Goal: Task Accomplishment & Management: Complete application form

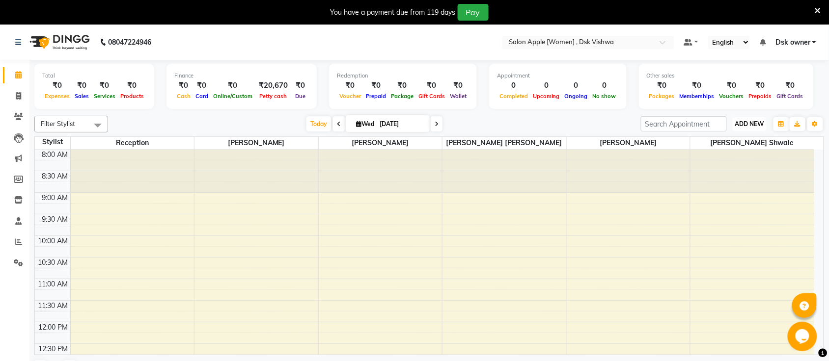
click at [762, 128] on button "ADD NEW Toggle Dropdown" at bounding box center [749, 124] width 34 height 14
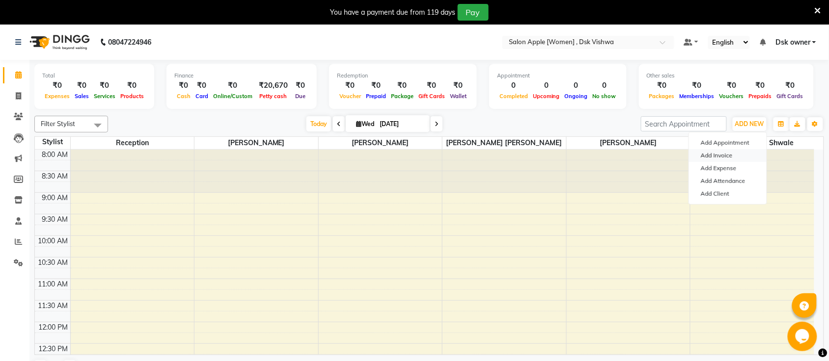
click at [737, 156] on link "Add Invoice" at bounding box center [728, 155] width 78 height 13
select select "3806"
select select "service"
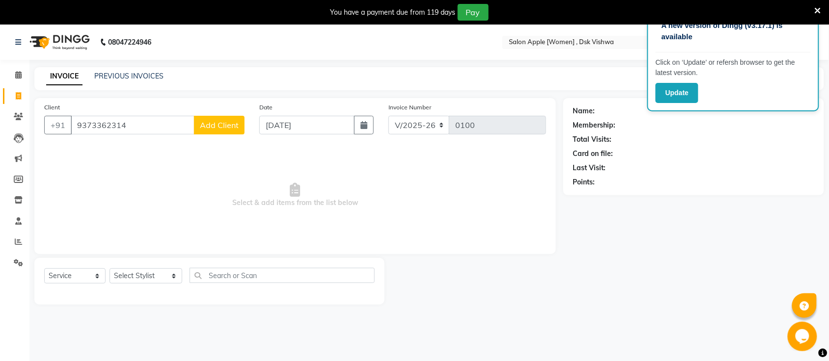
type input "9373362314"
click at [205, 129] on span "Add Client" at bounding box center [219, 125] width 39 height 10
select select "22"
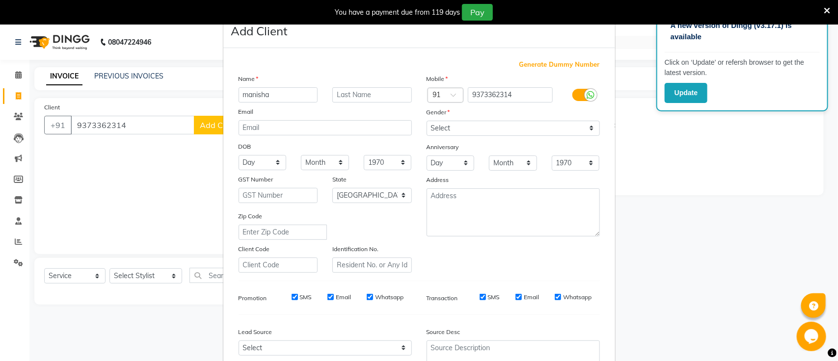
type input "manisha"
click at [523, 131] on select "Select [DEMOGRAPHIC_DATA] [DEMOGRAPHIC_DATA] Other Prefer Not To Say" at bounding box center [513, 128] width 173 height 15
select select "[DEMOGRAPHIC_DATA]"
click at [427, 121] on select "Select [DEMOGRAPHIC_DATA] [DEMOGRAPHIC_DATA] Other Prefer Not To Say" at bounding box center [513, 128] width 173 height 15
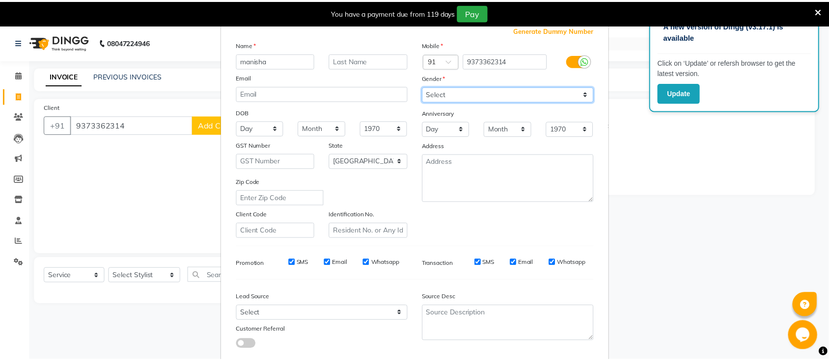
scroll to position [88, 0]
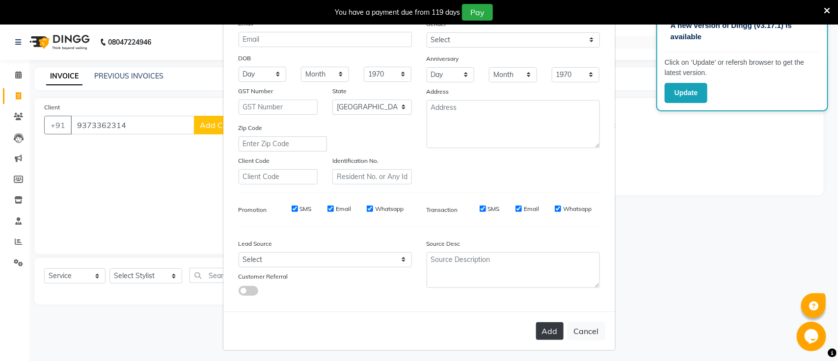
click at [543, 332] on button "Add" at bounding box center [549, 332] width 27 height 18
select select
select select "null"
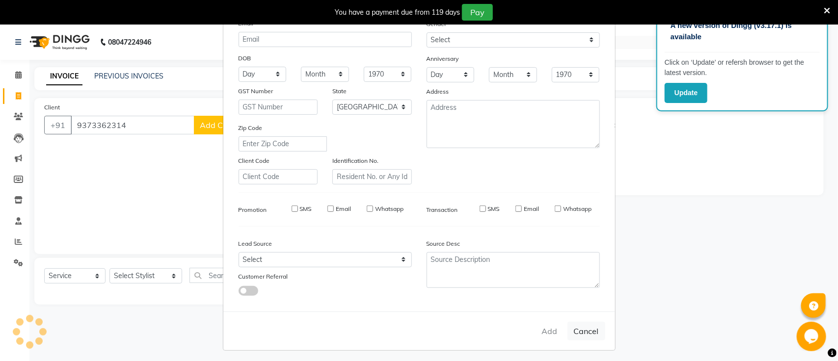
select select
checkbox input "false"
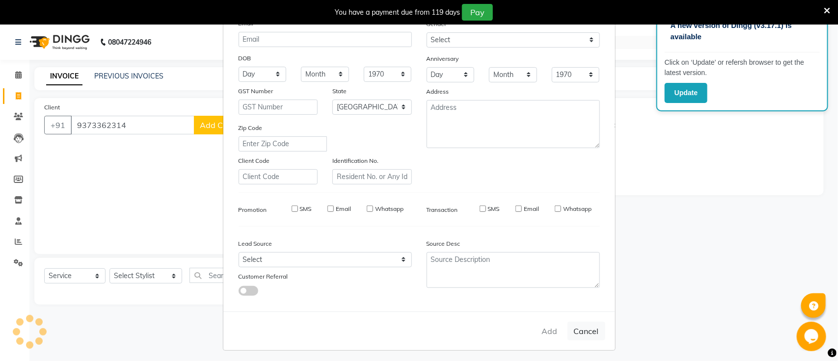
checkbox input "false"
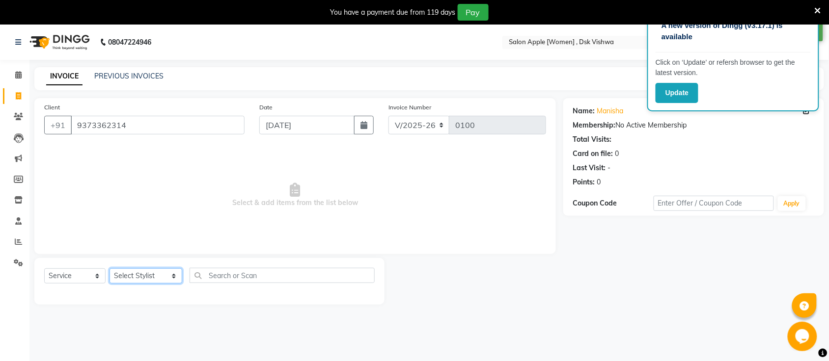
click at [165, 280] on select "Select Stylist Jyoti sawant [PERSON_NAME] Reception [PERSON_NAME] [PERSON_NAME]…" at bounding box center [145, 276] width 73 height 15
select select "29303"
click at [109, 269] on select "Select Stylist Jyoti sawant [PERSON_NAME] Reception [PERSON_NAME] [PERSON_NAME]…" at bounding box center [145, 276] width 73 height 15
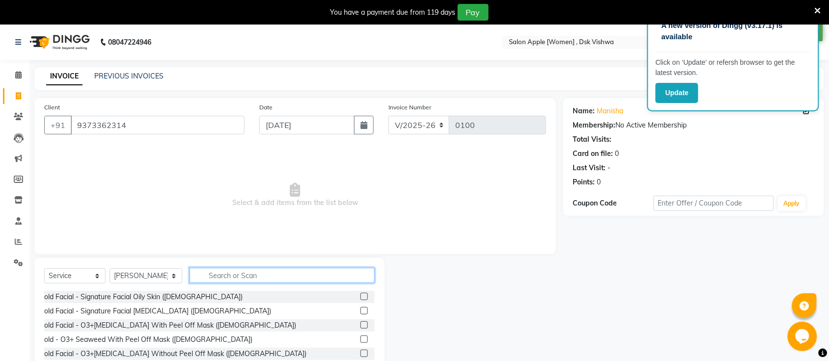
click at [196, 271] on input "text" at bounding box center [281, 275] width 185 height 15
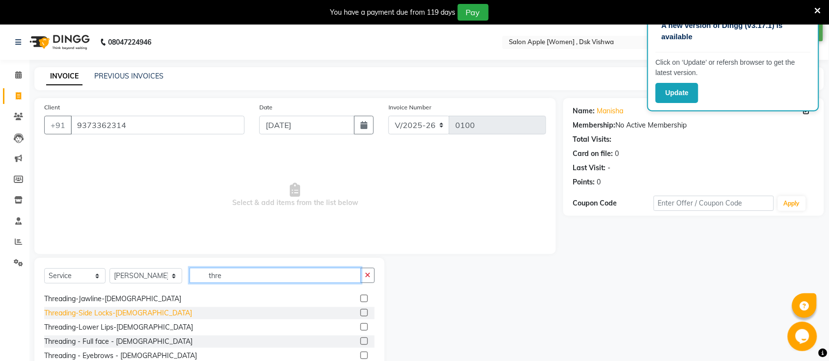
scroll to position [184, 0]
type input "thre"
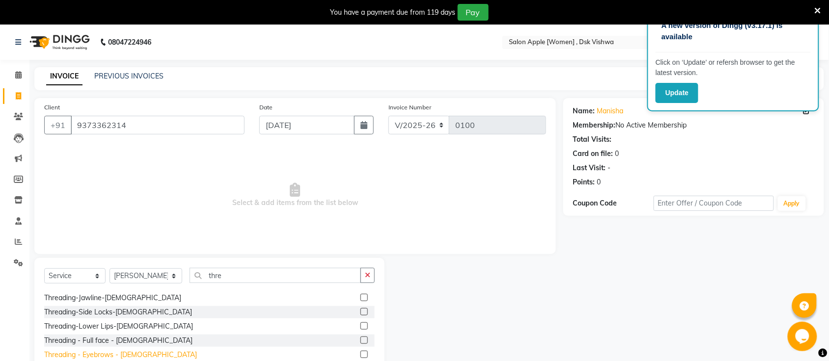
click at [114, 353] on div "Threading - Eyebrows - [DEMOGRAPHIC_DATA]" at bounding box center [120, 355] width 153 height 10
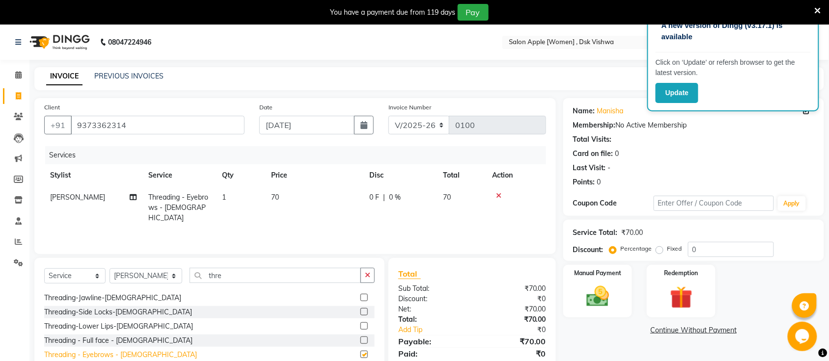
checkbox input "false"
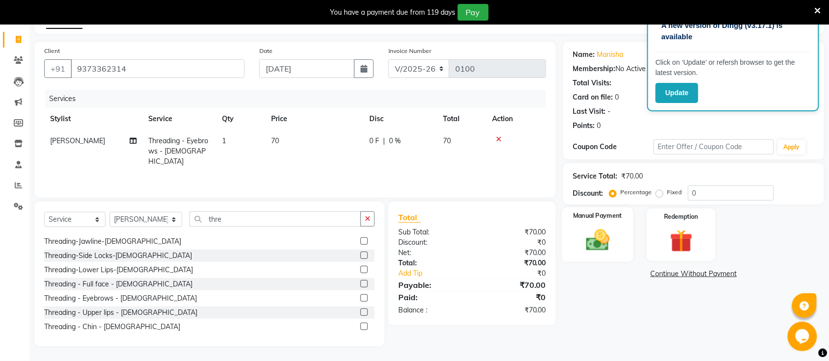
click at [614, 251] on img at bounding box center [597, 240] width 38 height 27
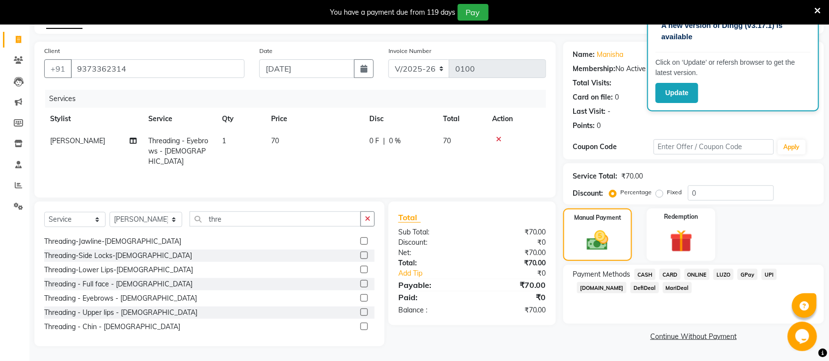
click at [705, 276] on span "ONLINE" at bounding box center [697, 274] width 26 height 11
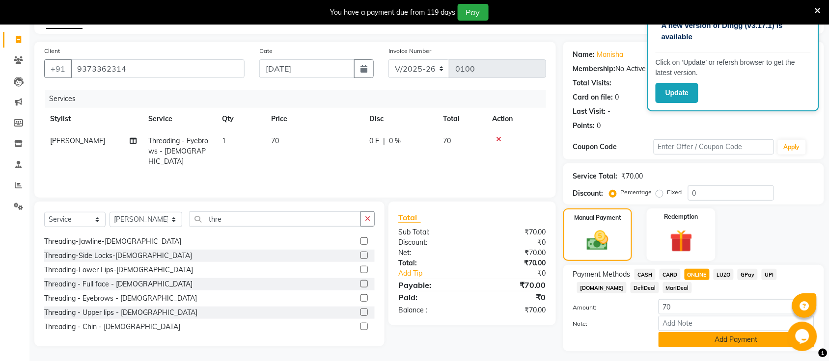
click at [715, 342] on button "Add Payment" at bounding box center [736, 339] width 156 height 15
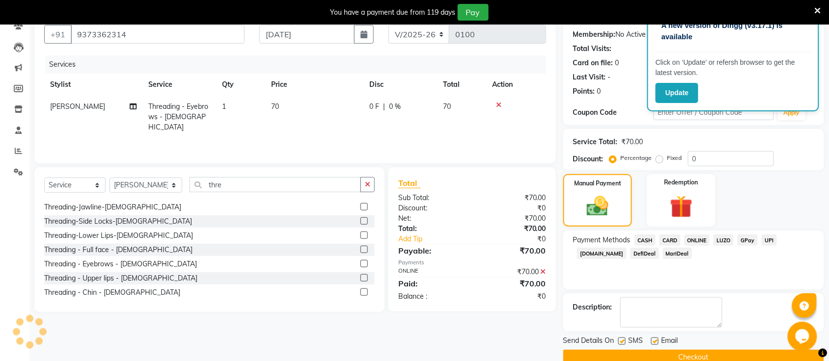
scroll to position [109, 0]
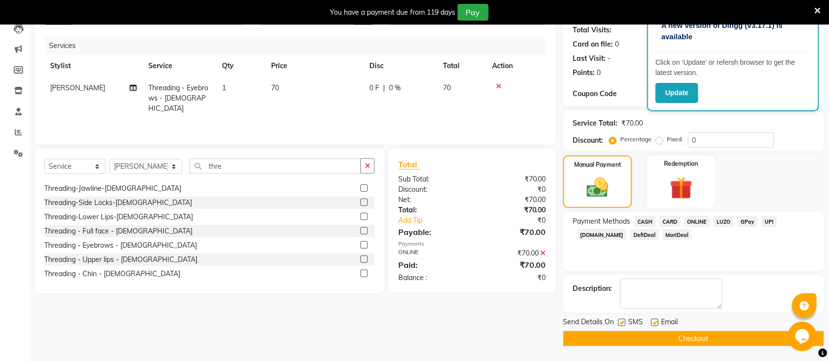
click at [694, 341] on button "Checkout" at bounding box center [693, 338] width 261 height 15
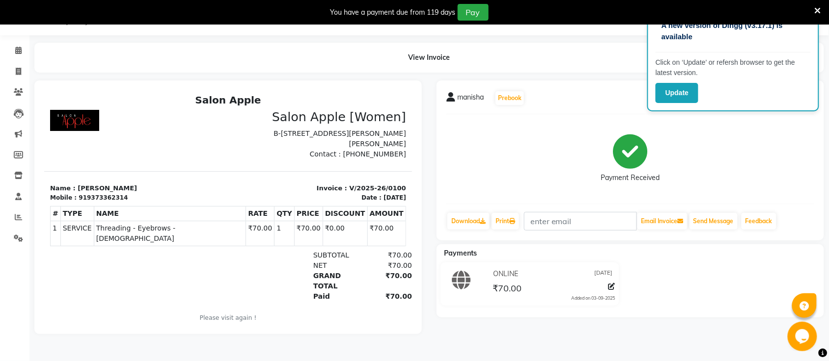
click at [813, 10] on div "You have a payment due from 119 days Pay" at bounding box center [409, 12] width 810 height 17
click at [818, 7] on icon at bounding box center [817, 10] width 6 height 9
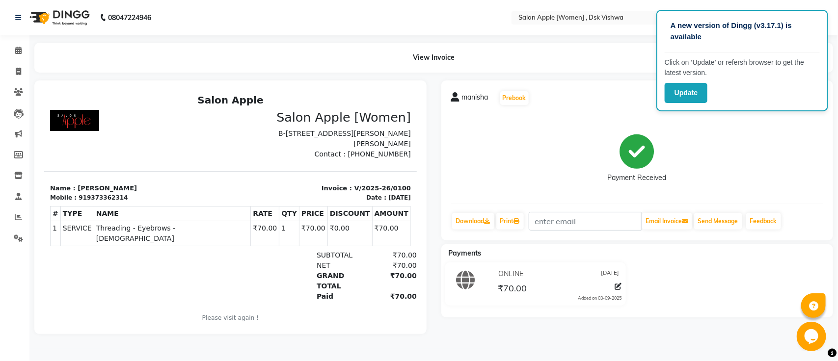
select select "service"
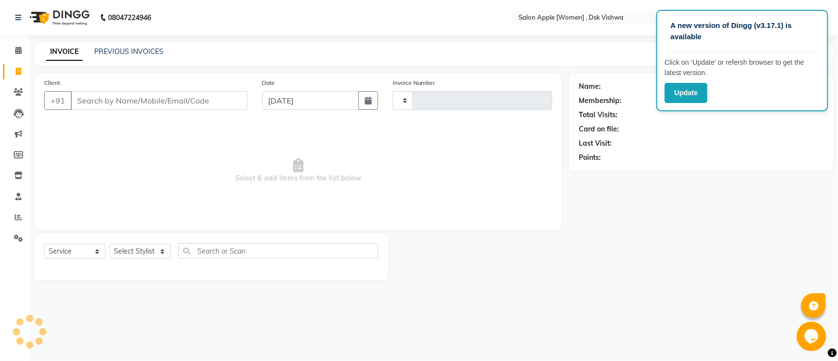
type input "0101"
select select "3806"
drag, startPoint x: 735, startPoint y: 198, endPoint x: 735, endPoint y: 192, distance: 5.9
click at [735, 192] on div "Name: Membership: Total Visits: Card on file: Last Visit: Points:" at bounding box center [704, 177] width 271 height 207
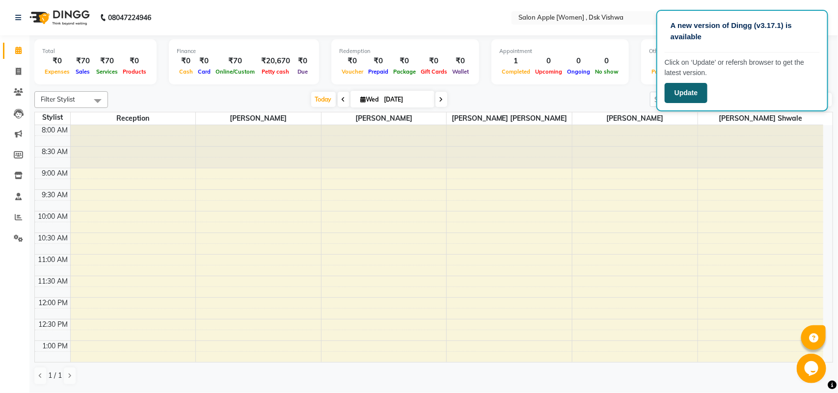
click at [690, 97] on button "Update" at bounding box center [686, 93] width 43 height 20
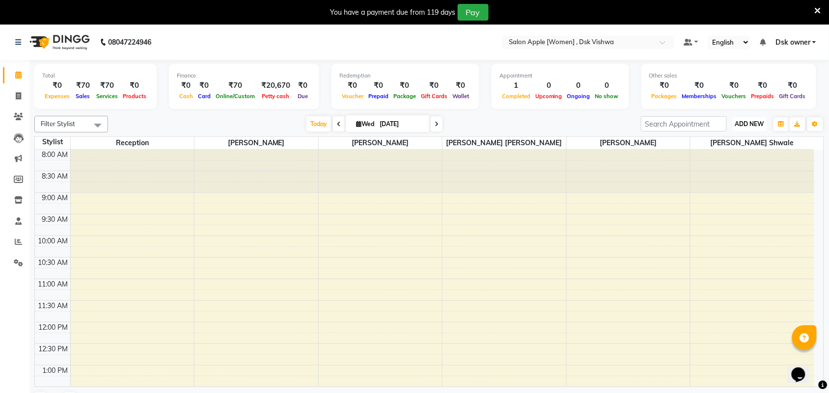
click at [750, 128] on button "ADD NEW Toggle Dropdown" at bounding box center [749, 124] width 34 height 14
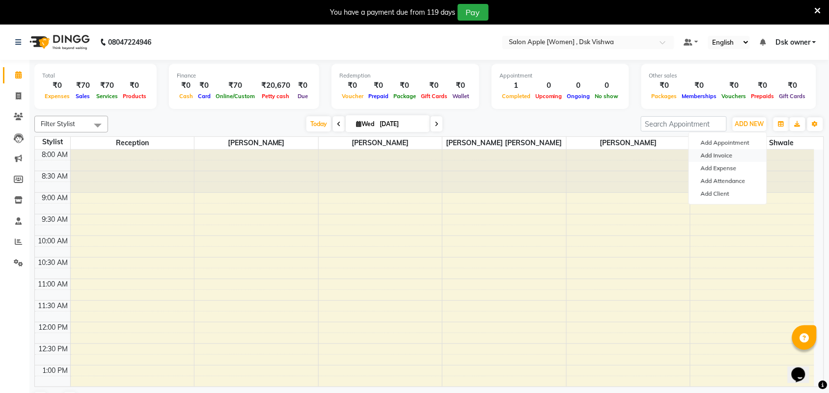
click at [737, 158] on link "Add Invoice" at bounding box center [728, 155] width 78 height 13
select select "service"
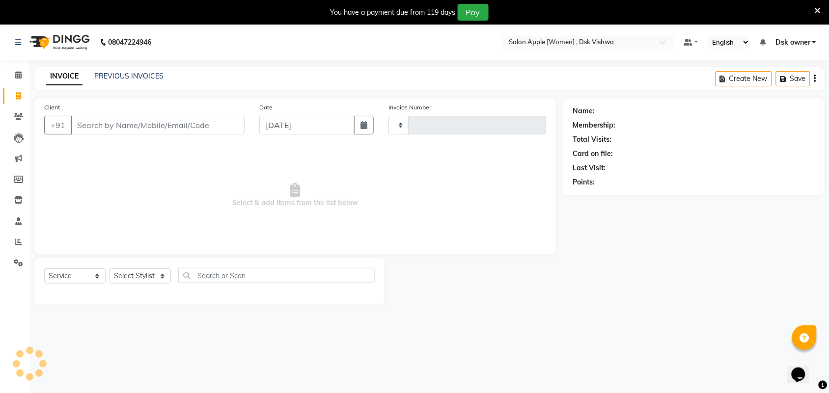
type input "0101"
select select "3806"
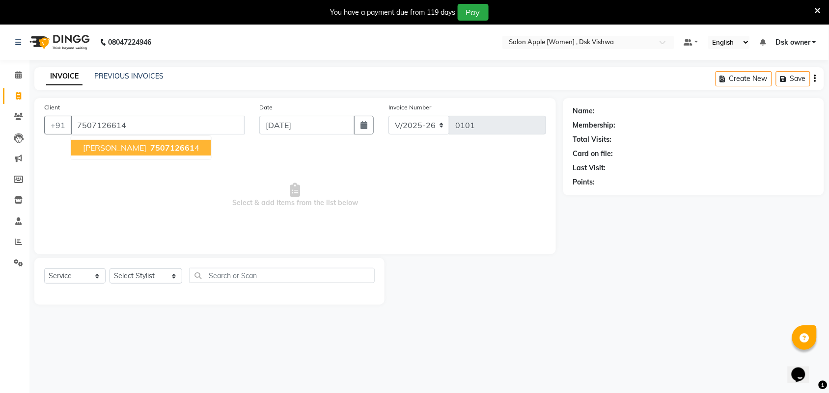
type input "7507126614"
click at [136, 148] on span "[PERSON_NAME]" at bounding box center [114, 148] width 63 height 10
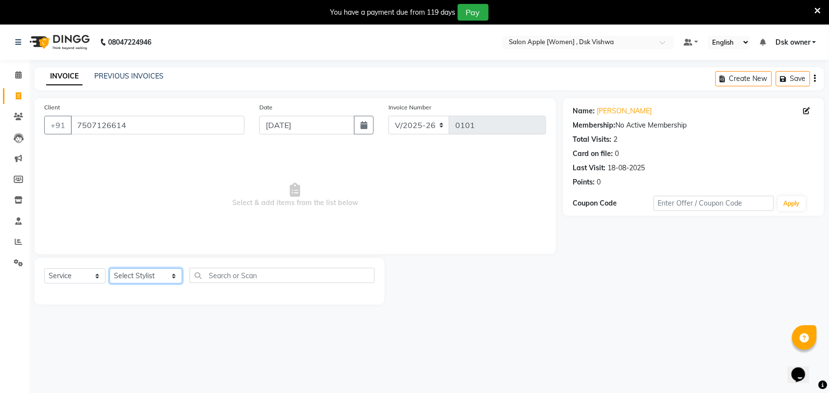
click at [141, 276] on select "Select Stylist Jyoti sawant [PERSON_NAME] Reception [PERSON_NAME] [PERSON_NAME]…" at bounding box center [145, 276] width 73 height 15
select select "88627"
click at [109, 269] on select "Select Stylist Jyoti sawant [PERSON_NAME] Reception [PERSON_NAME] [PERSON_NAME]…" at bounding box center [145, 276] width 73 height 15
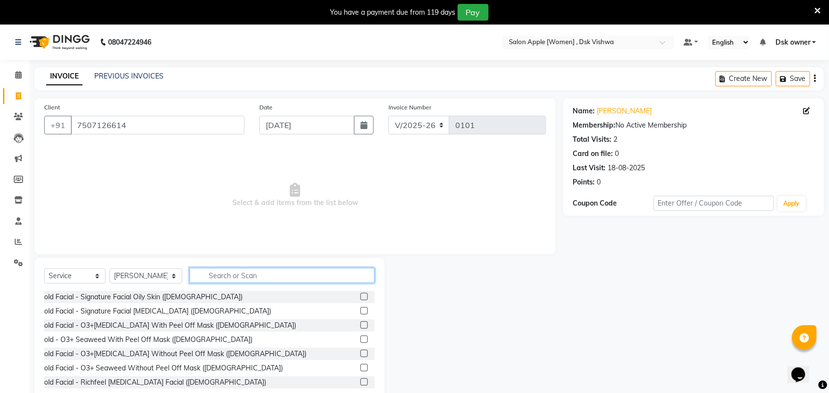
click at [196, 273] on input "text" at bounding box center [281, 275] width 185 height 15
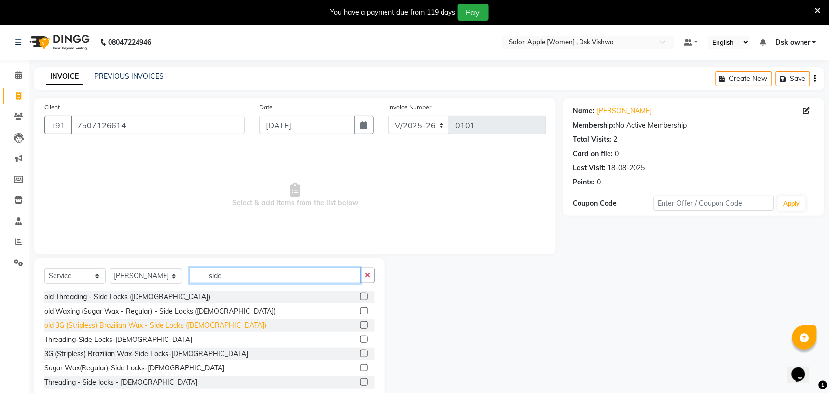
type input "side"
click at [111, 324] on div "old 3G (Stripless) Brazilian Wax - Side Locks ([DEMOGRAPHIC_DATA])" at bounding box center [155, 326] width 222 height 10
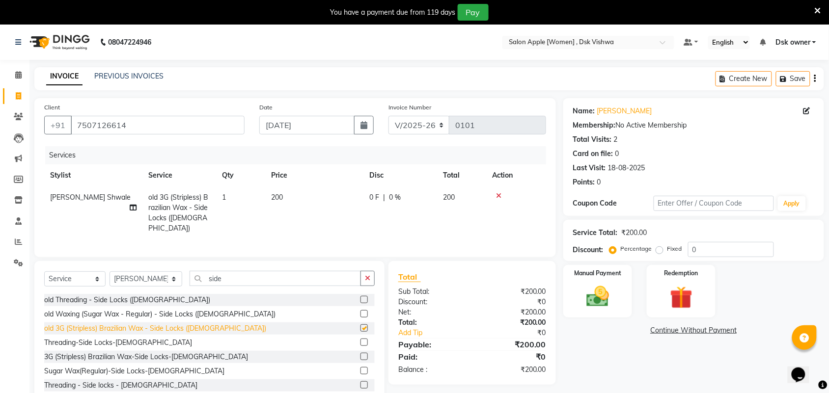
checkbox input "false"
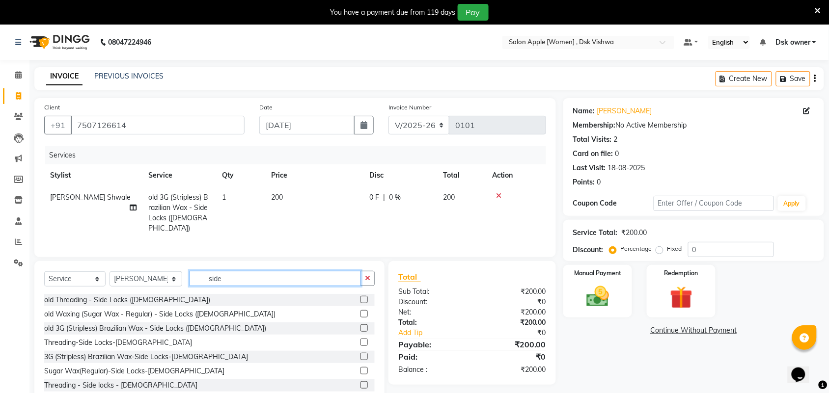
click at [217, 279] on input "side" at bounding box center [274, 278] width 171 height 15
type input "s"
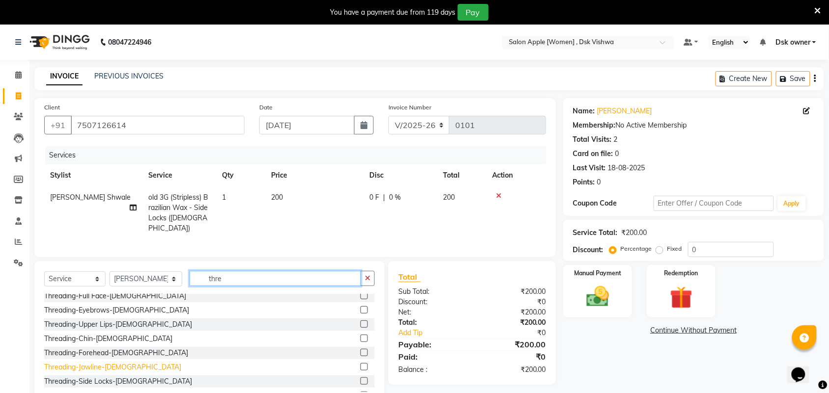
scroll to position [123, 0]
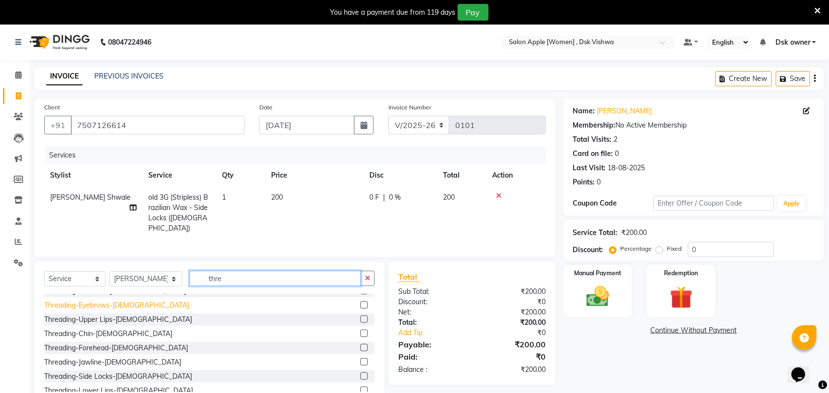
type input "thre"
click at [108, 305] on div "Threading-Eyebrows-[DEMOGRAPHIC_DATA]" at bounding box center [116, 305] width 145 height 10
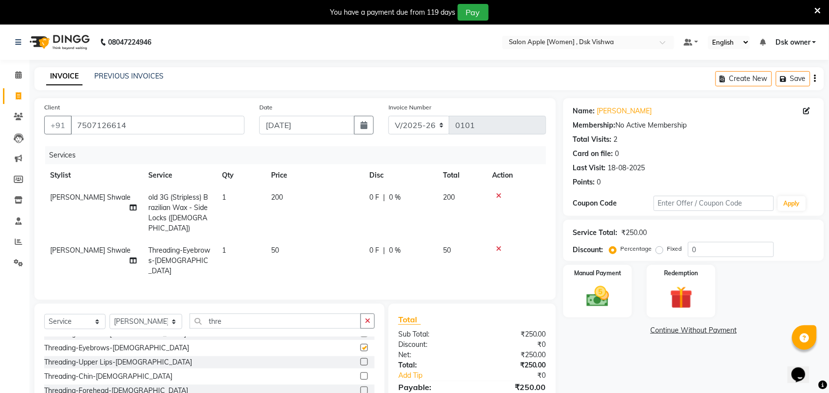
checkbox input "false"
click at [276, 246] on span "50" at bounding box center [275, 250] width 8 height 9
select select "88627"
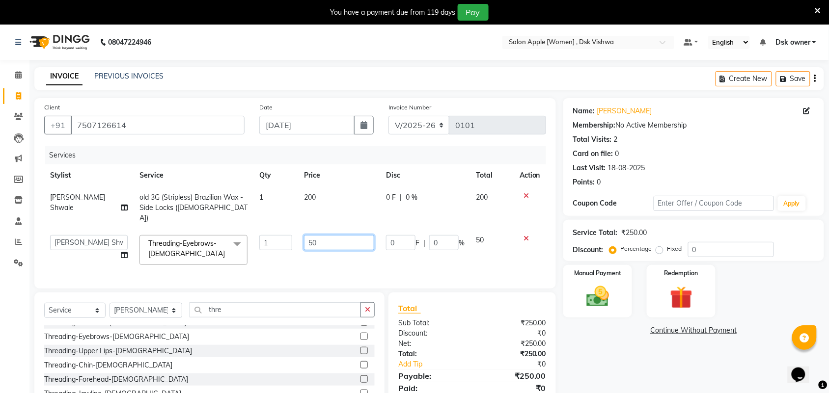
click at [310, 235] on input "50" at bounding box center [339, 242] width 70 height 15
type input "70"
click at [443, 254] on tr "Jyoti sawant [PERSON_NAME] Reception [PERSON_NAME] [PERSON_NAME] Shwale [PERSON…" at bounding box center [295, 250] width 502 height 42
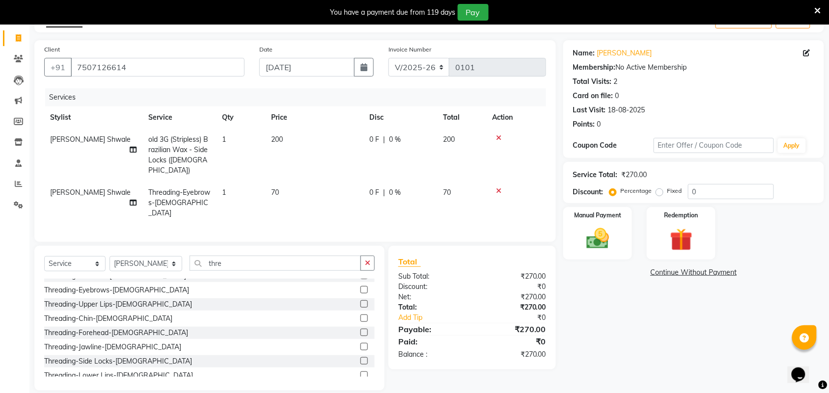
scroll to position [59, 0]
click at [583, 239] on img at bounding box center [597, 237] width 38 height 27
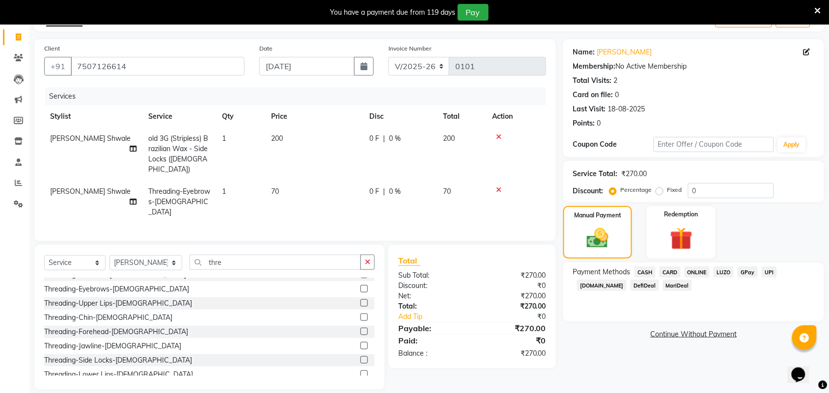
click at [749, 271] on span "GPay" at bounding box center [747, 272] width 20 height 11
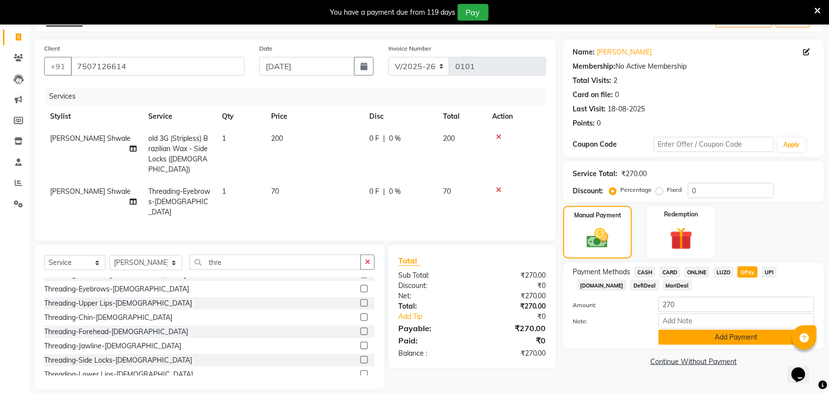
click at [737, 332] on button "Add Payment" at bounding box center [736, 337] width 156 height 15
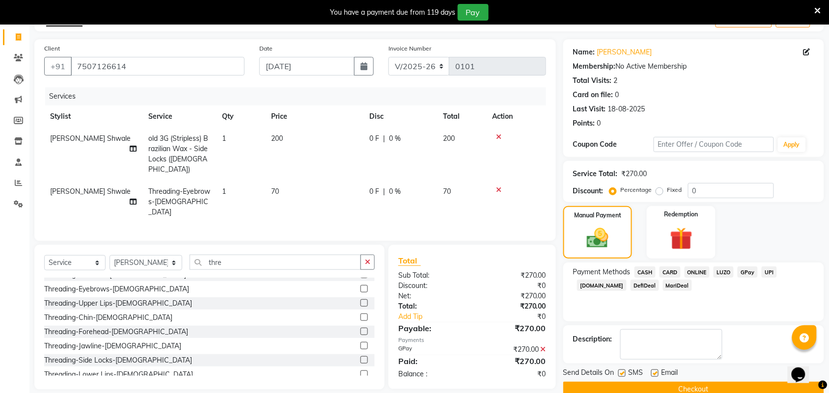
click at [712, 385] on button "Checkout" at bounding box center [693, 389] width 261 height 15
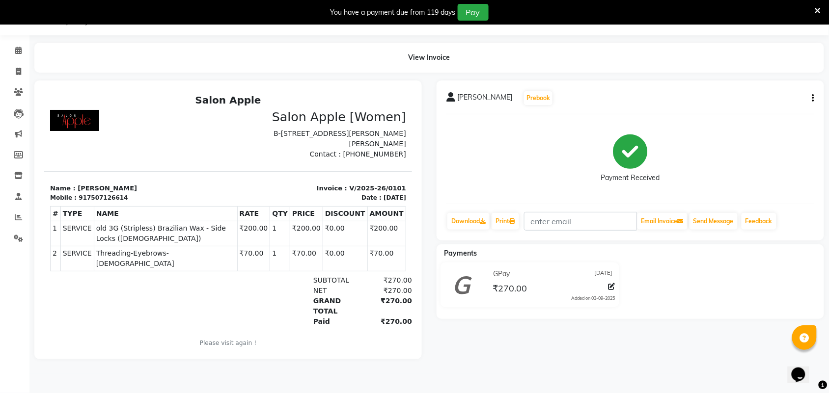
select select "3806"
select select "service"
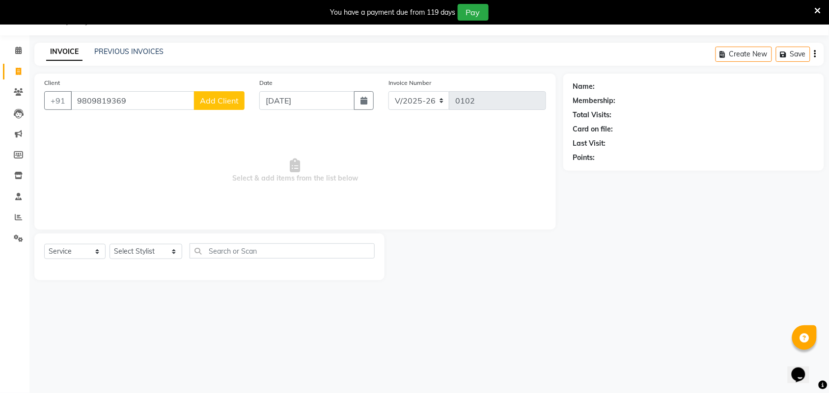
type input "9809819369"
click at [217, 103] on span "Add Client" at bounding box center [219, 101] width 39 height 10
select select "22"
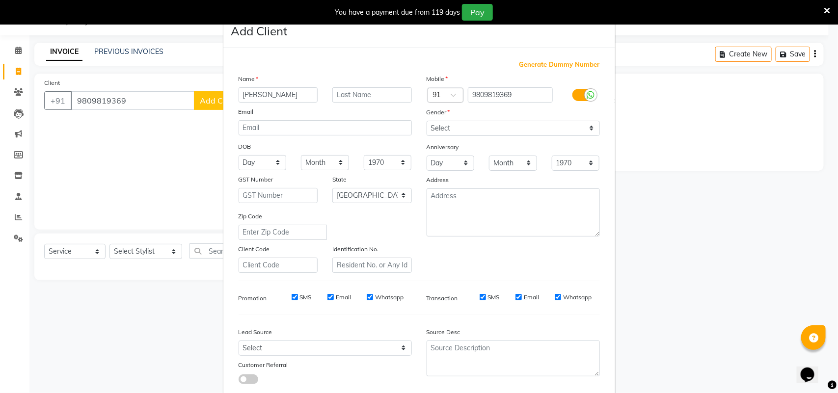
type input "[PERSON_NAME]"
click at [349, 98] on input "text" at bounding box center [372, 94] width 80 height 15
click at [511, 131] on select "Select [DEMOGRAPHIC_DATA] [DEMOGRAPHIC_DATA] Other Prefer Not To Say" at bounding box center [513, 128] width 173 height 15
select select "[DEMOGRAPHIC_DATA]"
click at [427, 121] on select "Select [DEMOGRAPHIC_DATA] [DEMOGRAPHIC_DATA] Other Prefer Not To Say" at bounding box center [513, 128] width 173 height 15
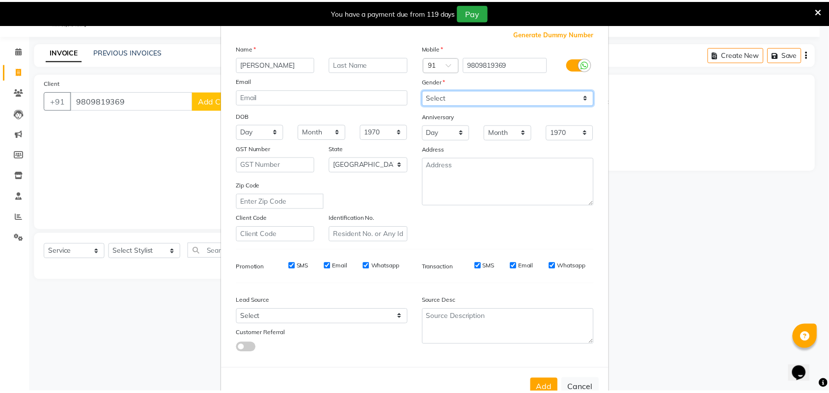
scroll to position [56, 0]
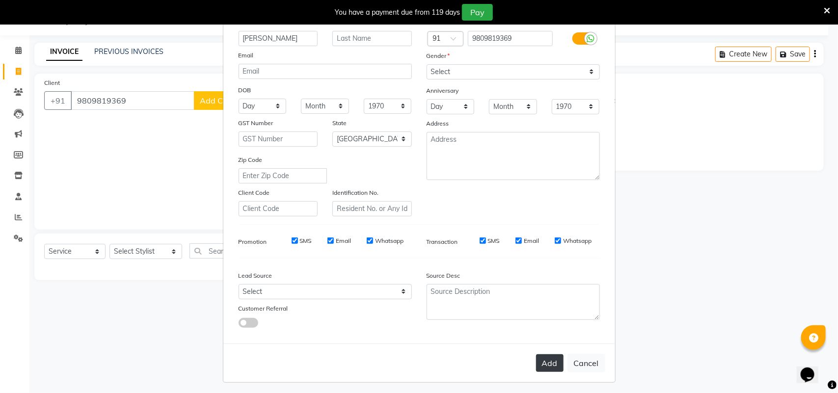
click at [546, 361] on button "Add" at bounding box center [549, 363] width 27 height 18
select select
select select "null"
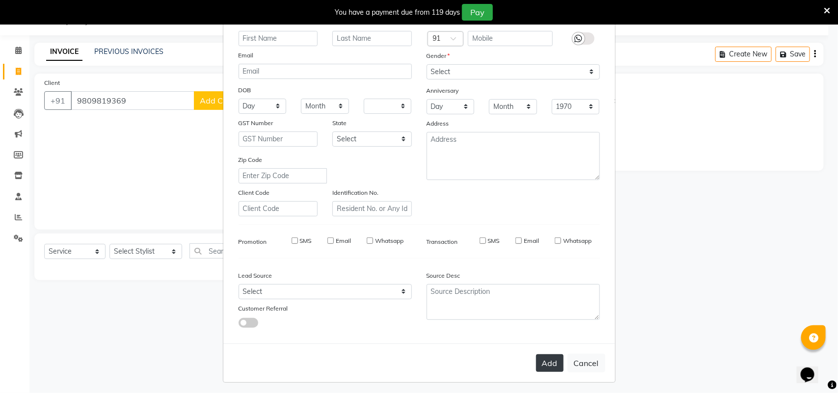
select select
checkbox input "false"
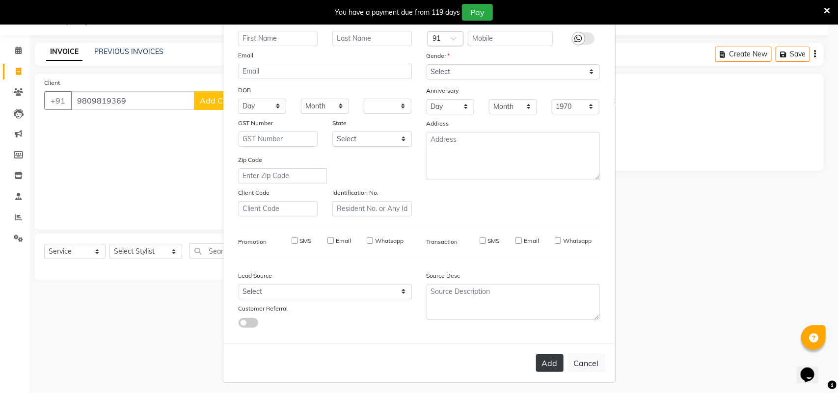
checkbox input "false"
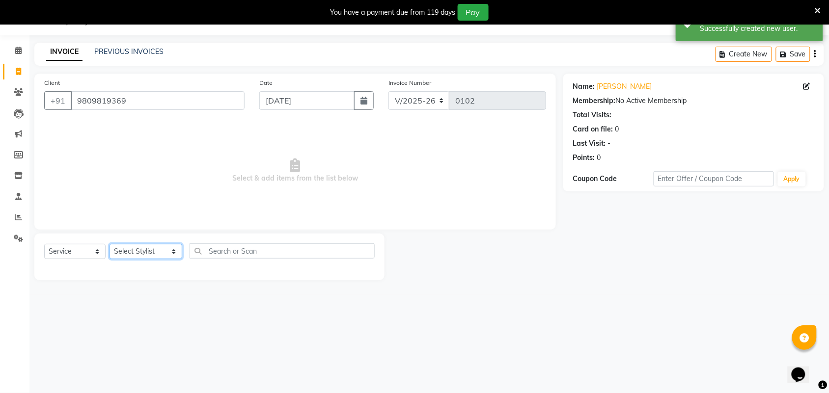
click at [143, 249] on select "Select Stylist Jyoti sawant [PERSON_NAME] Reception [PERSON_NAME] [PERSON_NAME]…" at bounding box center [145, 251] width 73 height 15
select select "29302"
click at [109, 244] on select "Select Stylist Jyoti sawant [PERSON_NAME] Reception [PERSON_NAME] [PERSON_NAME]…" at bounding box center [145, 251] width 73 height 15
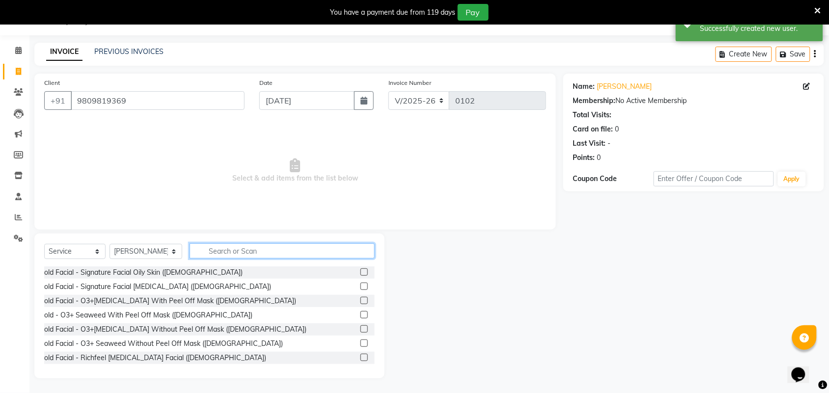
click at [212, 249] on input "text" at bounding box center [281, 250] width 185 height 15
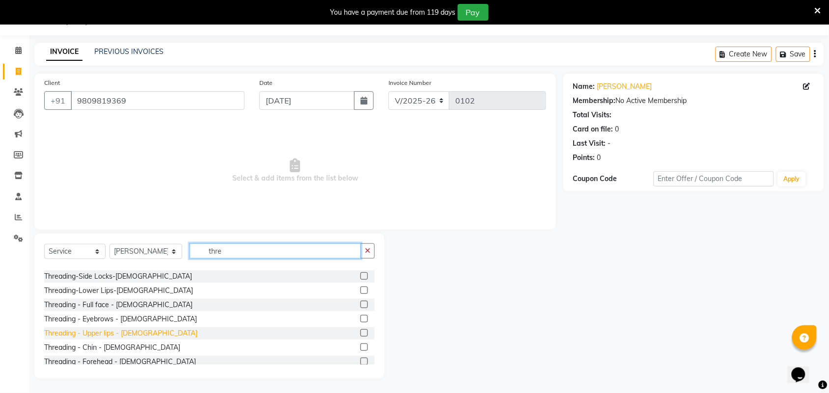
scroll to position [182, 0]
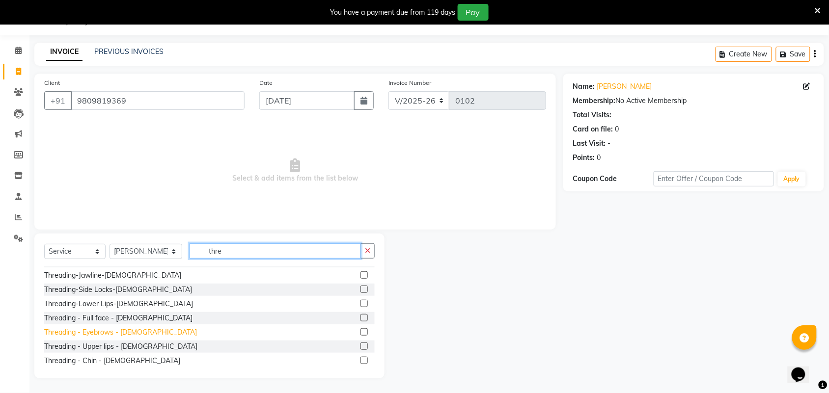
type input "thre"
click at [96, 330] on div "Threading - Eyebrows - [DEMOGRAPHIC_DATA]" at bounding box center [120, 332] width 153 height 10
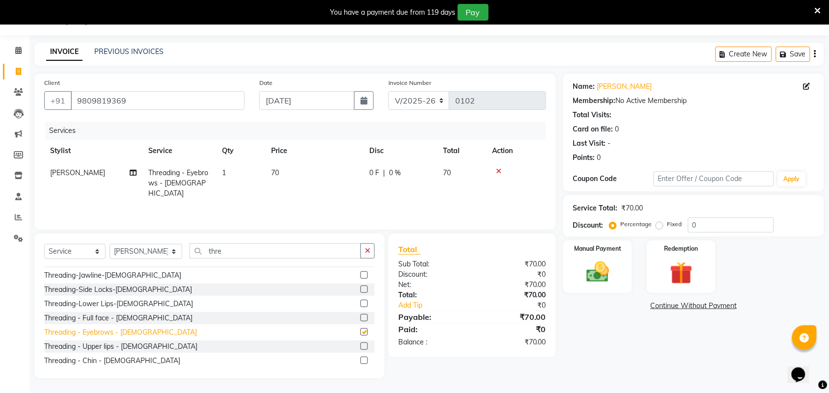
checkbox input "false"
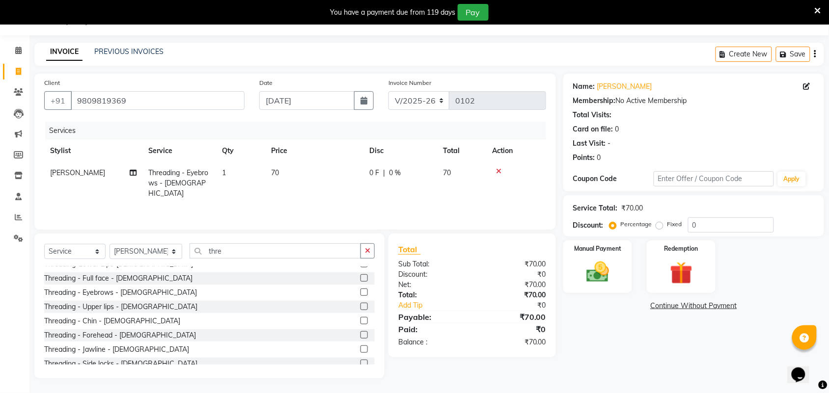
scroll to position [243, 0]
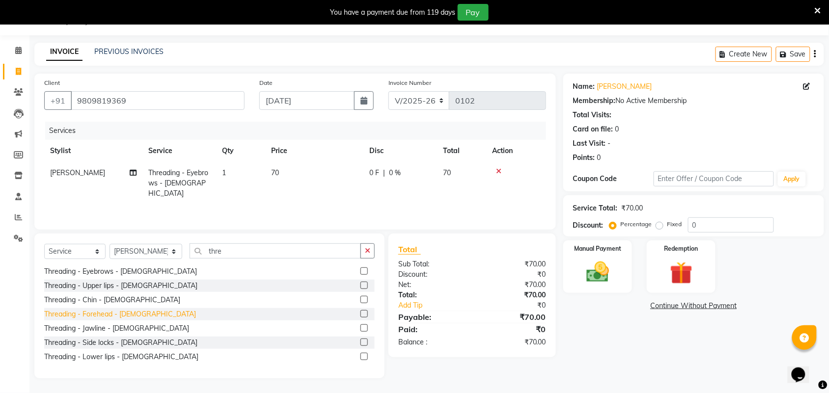
click at [94, 318] on div "Threading - Forehead - [DEMOGRAPHIC_DATA]" at bounding box center [120, 314] width 152 height 10
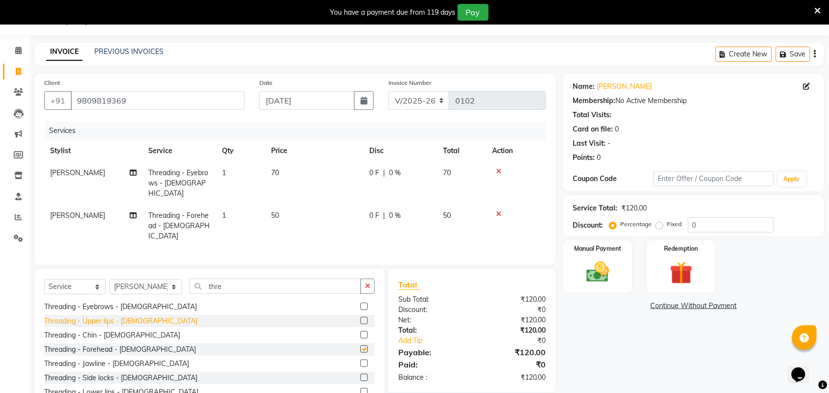
checkbox input "false"
click at [216, 279] on input "thre" at bounding box center [274, 286] width 171 height 15
type input "t"
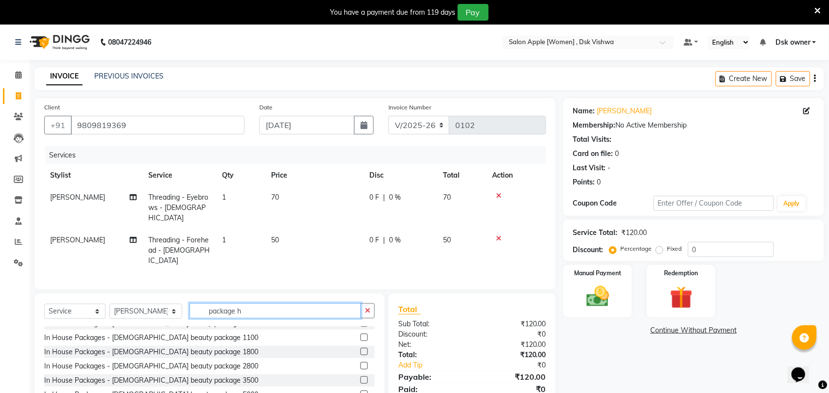
scroll to position [0, 0]
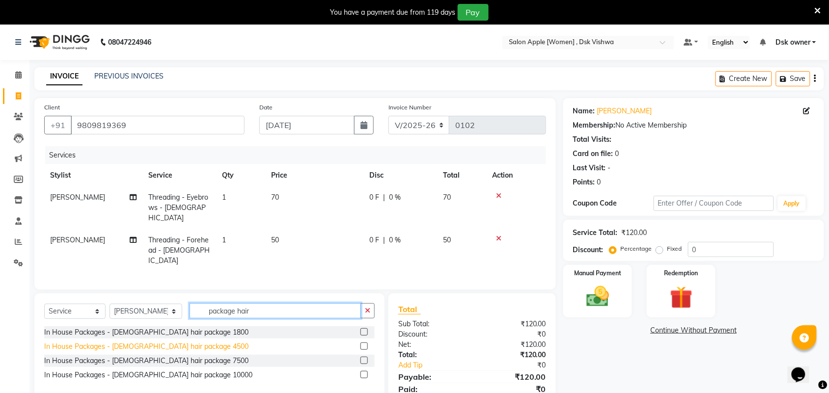
type input "package hair"
click at [158, 342] on div "In House Packages - [DEMOGRAPHIC_DATA] hair package 4500" at bounding box center [146, 347] width 204 height 10
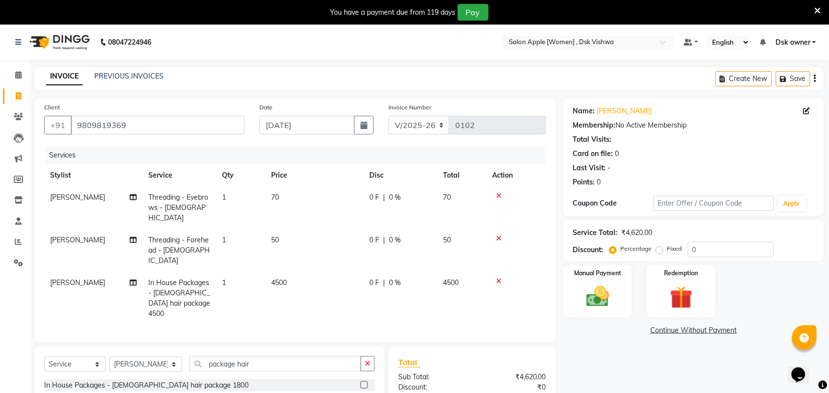
checkbox input "false"
click at [69, 278] on span "[PERSON_NAME]" at bounding box center [77, 282] width 55 height 9
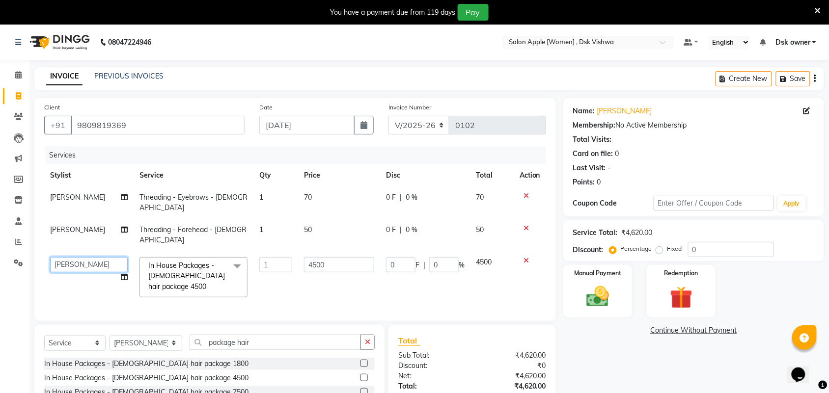
click at [102, 257] on select "Jyoti sawant [PERSON_NAME] Reception [PERSON_NAME] [PERSON_NAME] Shwale [PERSON…" at bounding box center [89, 264] width 78 height 15
select select "78210"
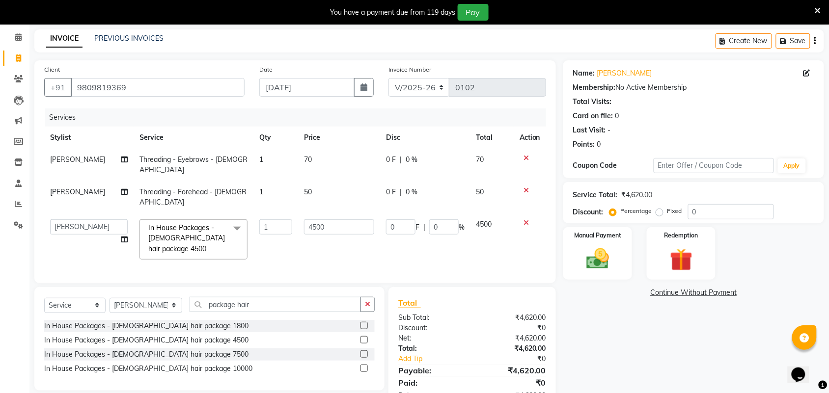
scroll to position [59, 0]
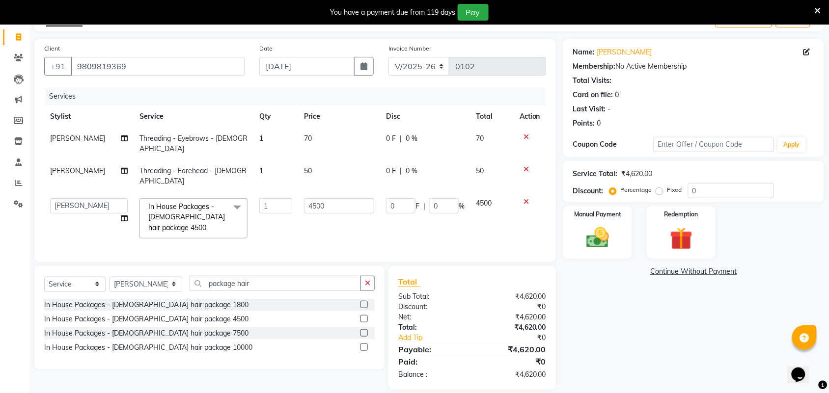
click at [614, 284] on div "Name: [PERSON_NAME] Membership: No Active Membership Total Visits: Card on file…" at bounding box center [697, 214] width 268 height 350
drag, startPoint x: 649, startPoint y: 344, endPoint x: 665, endPoint y: 320, distance: 28.3
click at [665, 320] on div "Name: [PERSON_NAME] Membership: No Active Membership Total Visits: Card on file…" at bounding box center [697, 214] width 268 height 350
click at [313, 207] on td "4500" at bounding box center [339, 218] width 82 height 52
click at [599, 244] on img at bounding box center [597, 237] width 38 height 27
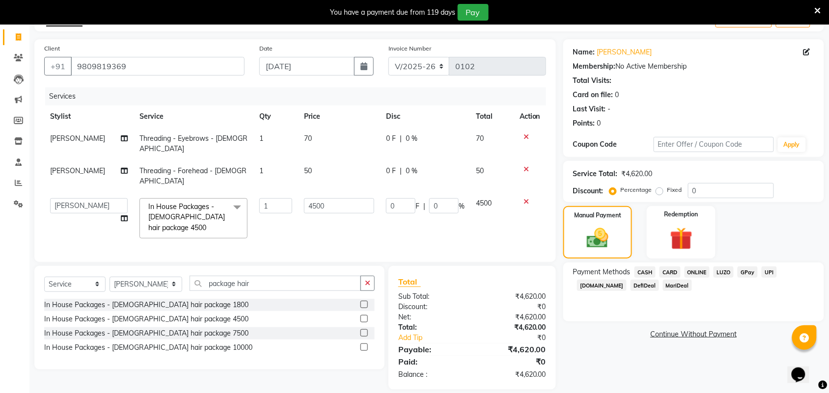
click at [744, 275] on span "GPay" at bounding box center [747, 272] width 20 height 11
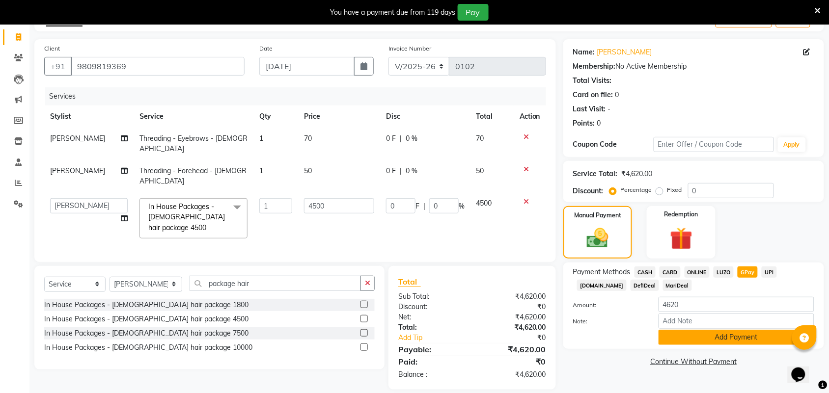
click at [697, 340] on button "Add Payment" at bounding box center [736, 337] width 156 height 15
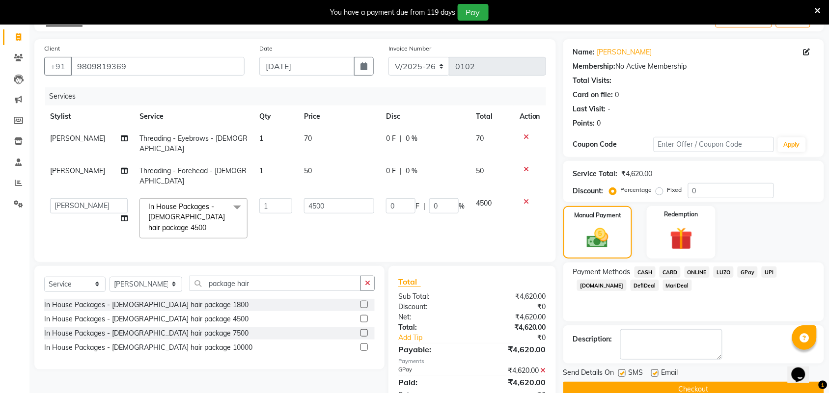
scroll to position [79, 0]
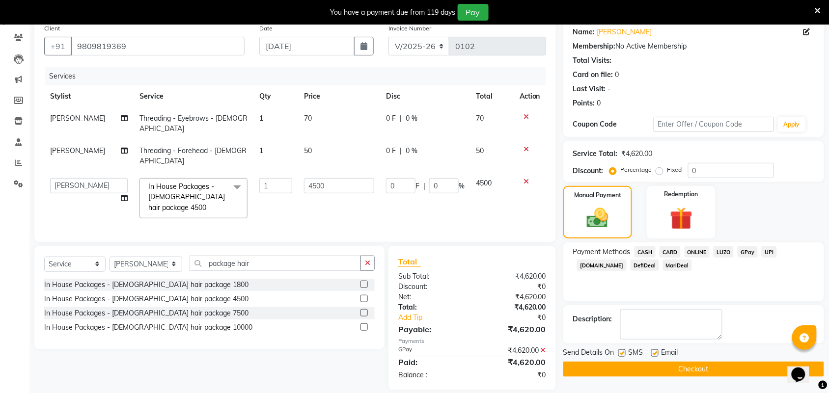
click at [696, 369] on button "Checkout" at bounding box center [693, 369] width 261 height 15
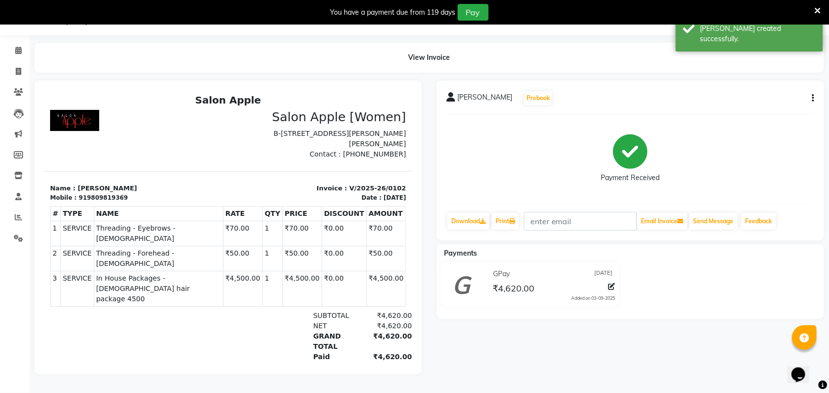
scroll to position [25, 0]
select select "3806"
select select "service"
